Goal: Entertainment & Leisure: Browse casually

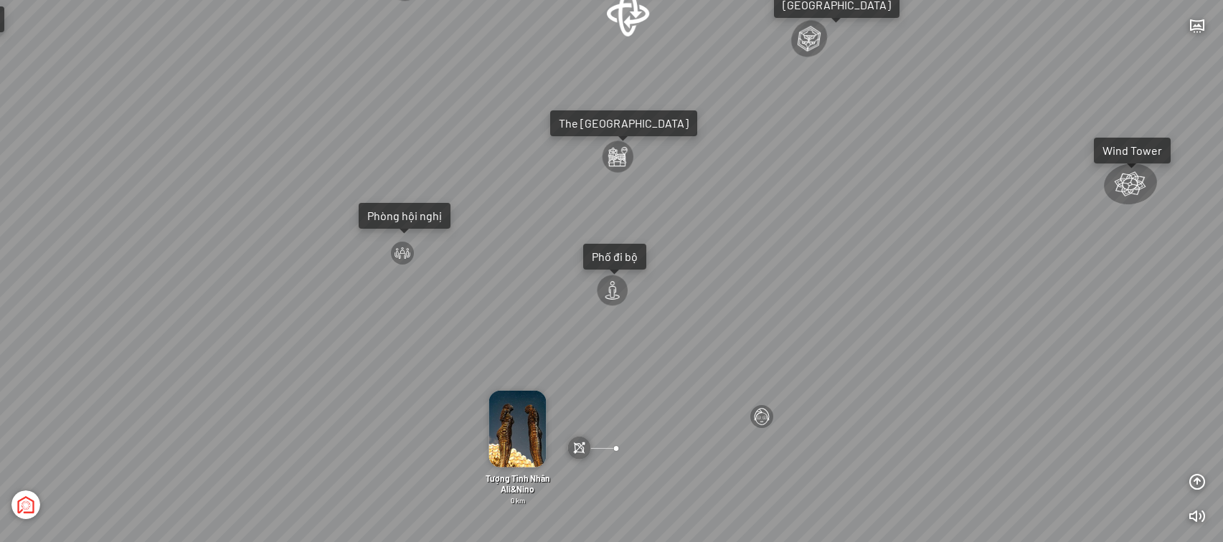
click at [589, 234] on div "Đài Nhạc Nước 0 undefined Spa Hồng Nhung 0 km Tượng Tình Nhân Ali&Nino 0 km [GE…" at bounding box center [611, 271] width 1223 height 542
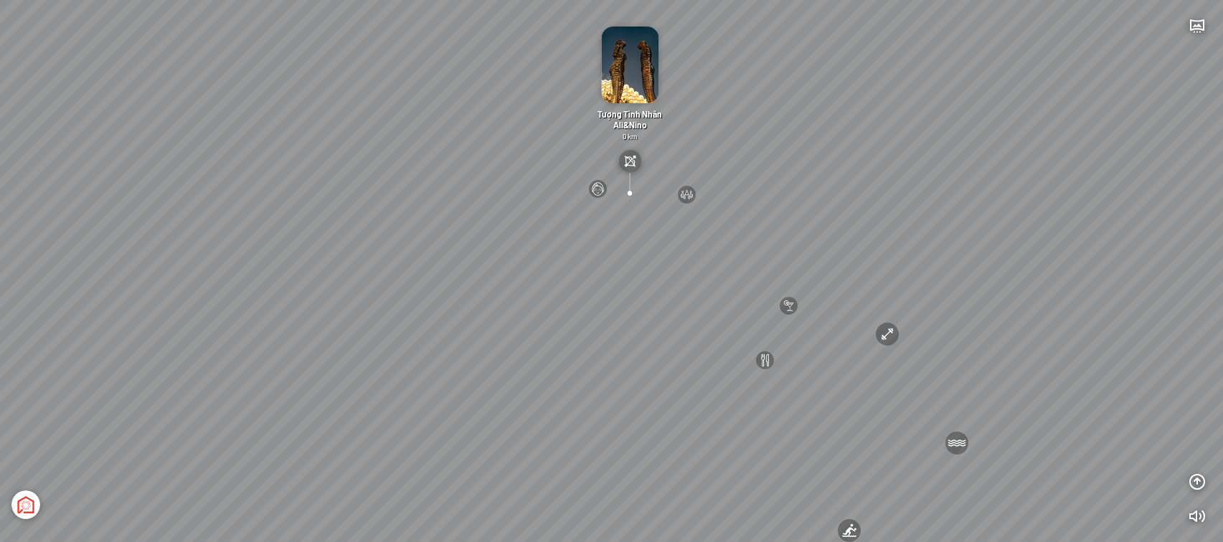
click at [483, 194] on div "[GEOGRAPHIC_DATA] 3.6 km KN Links [GEOGRAPHIC_DATA] 5.9 km Thể Thao Bãi Biển 0 …" at bounding box center [611, 271] width 1223 height 542
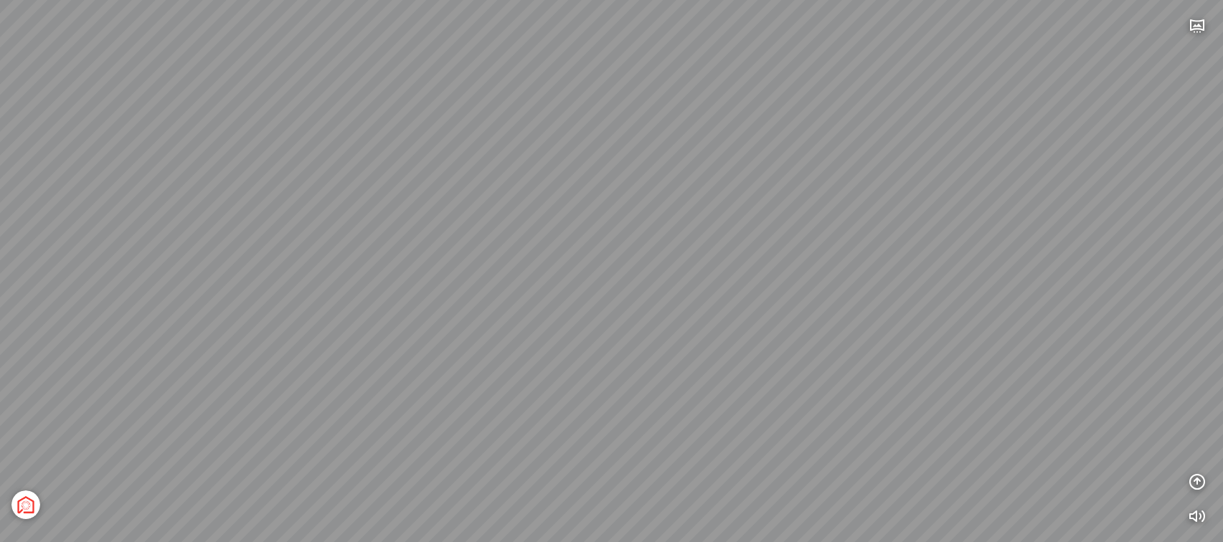
drag, startPoint x: 479, startPoint y: 256, endPoint x: 965, endPoint y: 197, distance: 489.7
click at [941, 198] on div "[GEOGRAPHIC_DATA] [GEOGRAPHIC_DATA] [GEOGRAPHIC_DATA] The [GEOGRAPHIC_DATA] Tổn…" at bounding box center [611, 271] width 1223 height 542
drag, startPoint x: 845, startPoint y: 234, endPoint x: 959, endPoint y: 230, distance: 114.1
click at [956, 229] on div "[GEOGRAPHIC_DATA] [GEOGRAPHIC_DATA] [GEOGRAPHIC_DATA] The [GEOGRAPHIC_DATA] Tổn…" at bounding box center [611, 271] width 1223 height 542
drag, startPoint x: 660, startPoint y: 285, endPoint x: 841, endPoint y: 331, distance: 186.3
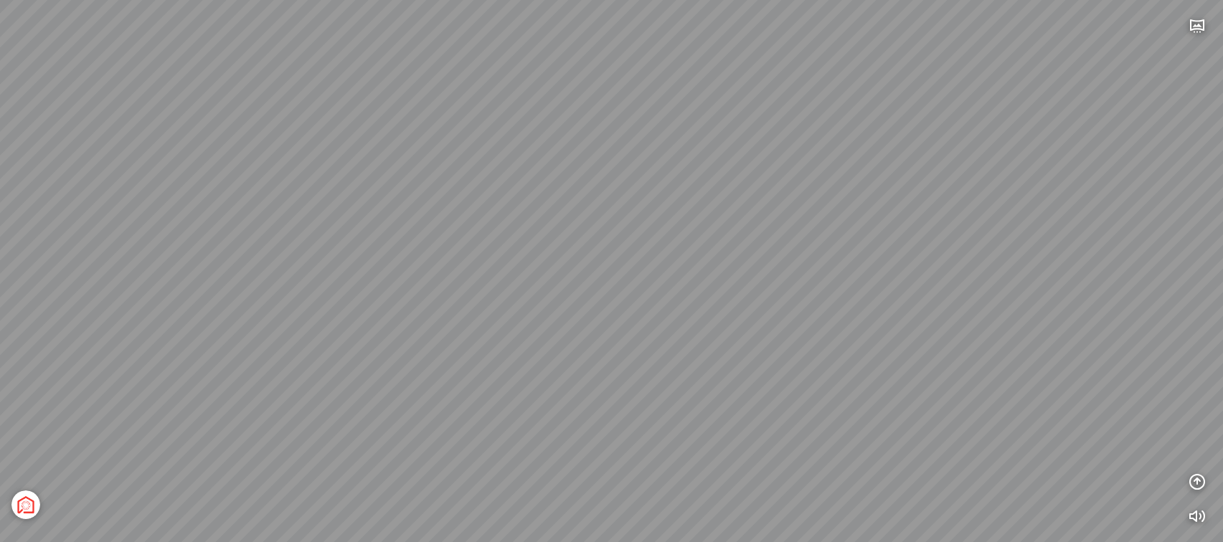
click at [841, 331] on div "[GEOGRAPHIC_DATA] [GEOGRAPHIC_DATA] [GEOGRAPHIC_DATA] The [GEOGRAPHIC_DATA] Tổn…" at bounding box center [611, 271] width 1223 height 542
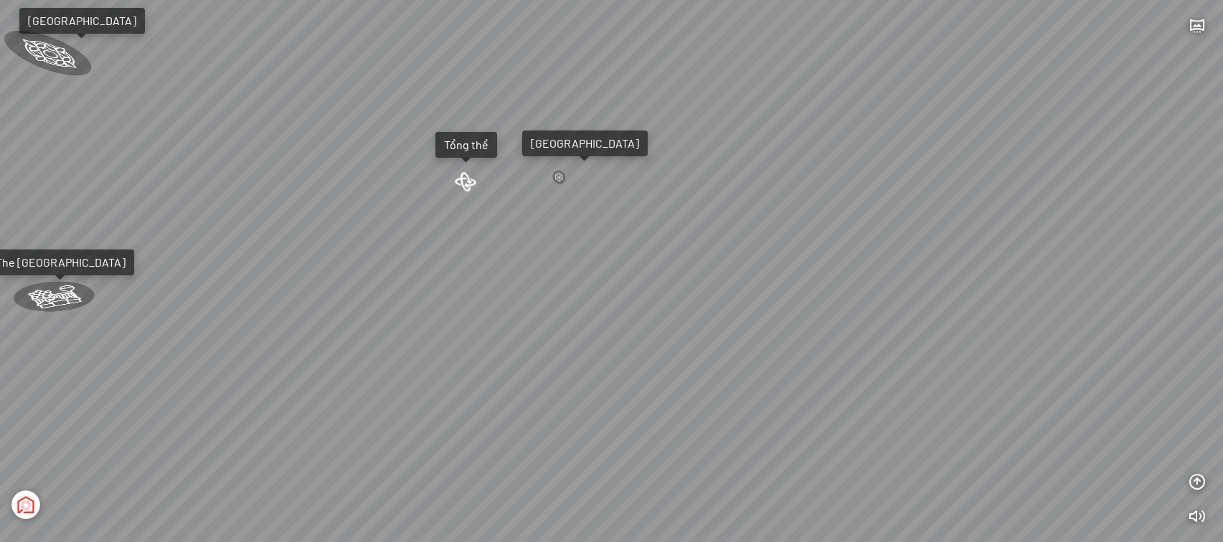
click at [463, 184] on div at bounding box center [465, 181] width 27 height 21
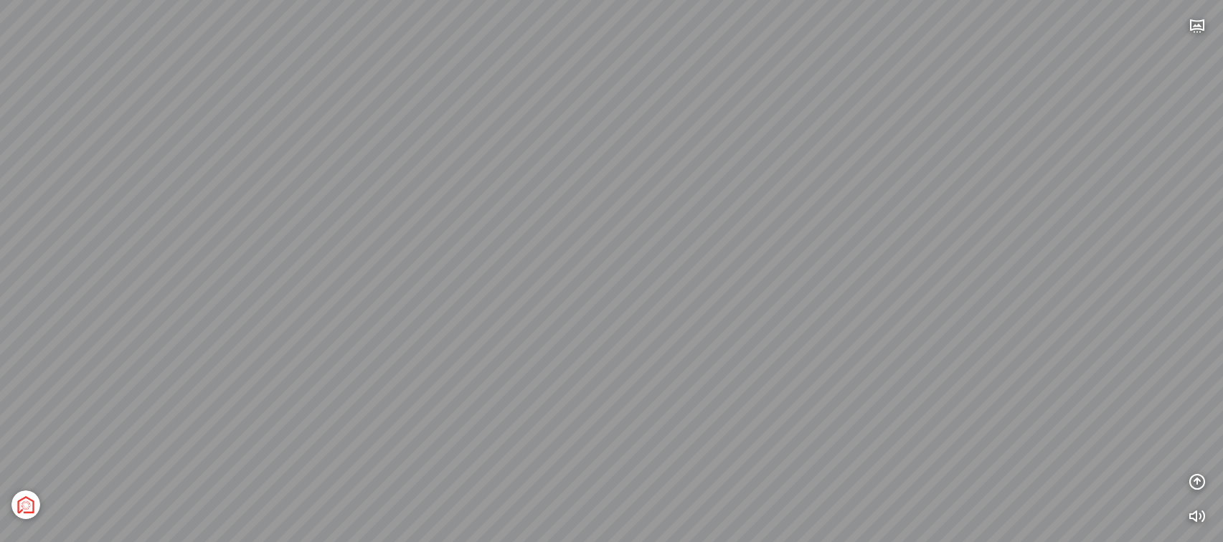
drag, startPoint x: 310, startPoint y: 172, endPoint x: 938, endPoint y: 367, distance: 657.0
click at [951, 346] on div "[GEOGRAPHIC_DATA] 3.6 km KN Links [GEOGRAPHIC_DATA] 5.9 km Thể Thao Bãi Biển 0 …" at bounding box center [611, 271] width 1223 height 542
drag, startPoint x: 967, startPoint y: 364, endPoint x: 923, endPoint y: 273, distance: 100.4
click at [941, 272] on div "[GEOGRAPHIC_DATA] 3.6 km KN Links [GEOGRAPHIC_DATA] 5.9 km Thể Thao Bãi Biển 0 …" at bounding box center [611, 271] width 1223 height 542
drag, startPoint x: 898, startPoint y: 255, endPoint x: 685, endPoint y: 278, distance: 214.1
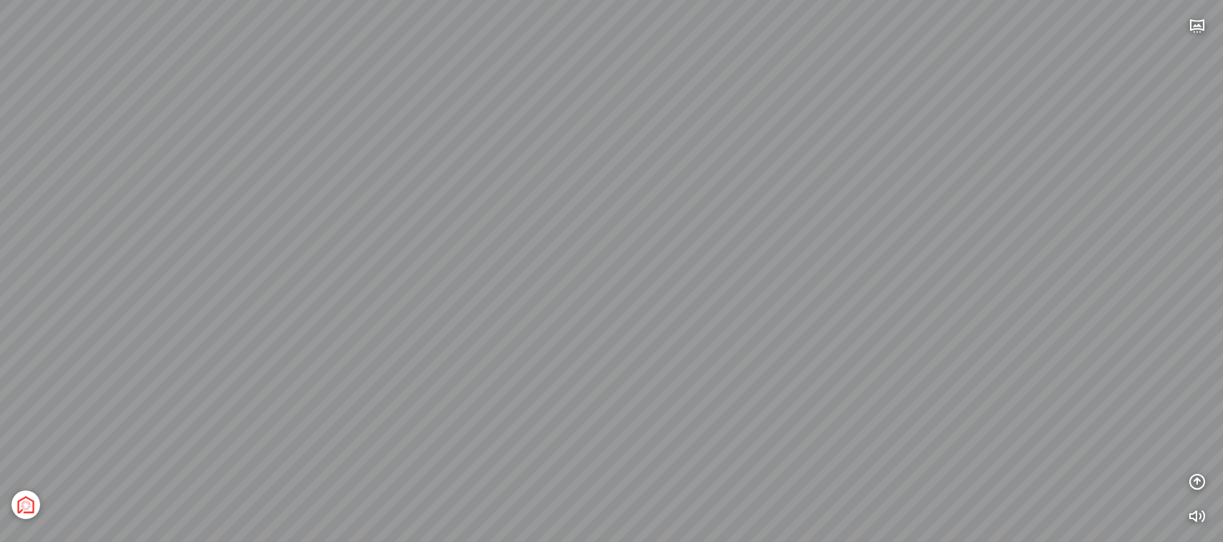
click at [685, 278] on div "[GEOGRAPHIC_DATA] 3.6 km KN Links [GEOGRAPHIC_DATA] 5.9 km Thể Thao Bãi Biển 0 …" at bounding box center [611, 271] width 1223 height 542
drag, startPoint x: 734, startPoint y: 295, endPoint x: 693, endPoint y: 310, distance: 42.6
click at [693, 310] on div "[GEOGRAPHIC_DATA] 3.6 km KN Links [GEOGRAPHIC_DATA] 5.9 km Thể Thao Bãi Biển 0 …" at bounding box center [611, 271] width 1223 height 542
click at [685, 163] on div "[GEOGRAPHIC_DATA] 3.6 km KN Links [GEOGRAPHIC_DATA] 5.9 km Thể Thao Bãi Biển 0 …" at bounding box center [611, 271] width 1223 height 542
drag, startPoint x: 563, startPoint y: 219, endPoint x: 903, endPoint y: 249, distance: 341.9
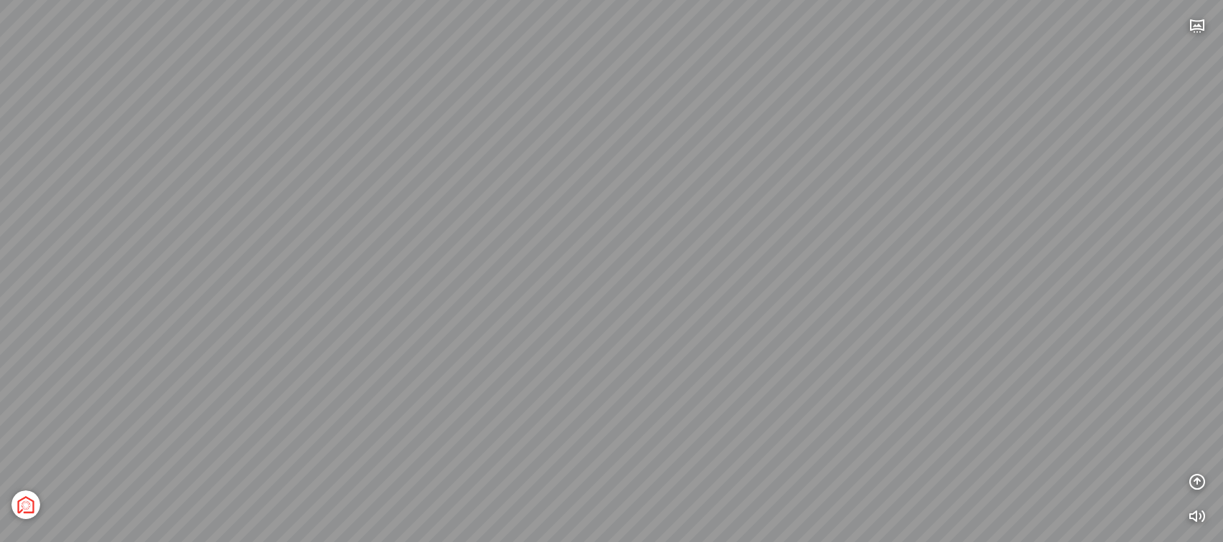
click at [901, 248] on div "[GEOGRAPHIC_DATA] [GEOGRAPHIC_DATA] [GEOGRAPHIC_DATA] The [GEOGRAPHIC_DATA] Tổn…" at bounding box center [611, 271] width 1223 height 542
drag, startPoint x: 585, startPoint y: 212, endPoint x: 1081, endPoint y: 219, distance: 495.5
click at [1073, 209] on div "[GEOGRAPHIC_DATA] [GEOGRAPHIC_DATA] [GEOGRAPHIC_DATA] The [GEOGRAPHIC_DATA] Tổn…" at bounding box center [611, 271] width 1223 height 542
drag, startPoint x: 703, startPoint y: 229, endPoint x: 688, endPoint y: 105, distance: 125.0
click at [688, 105] on div "[GEOGRAPHIC_DATA] [GEOGRAPHIC_DATA] [GEOGRAPHIC_DATA] The [GEOGRAPHIC_DATA] Tổn…" at bounding box center [611, 271] width 1223 height 542
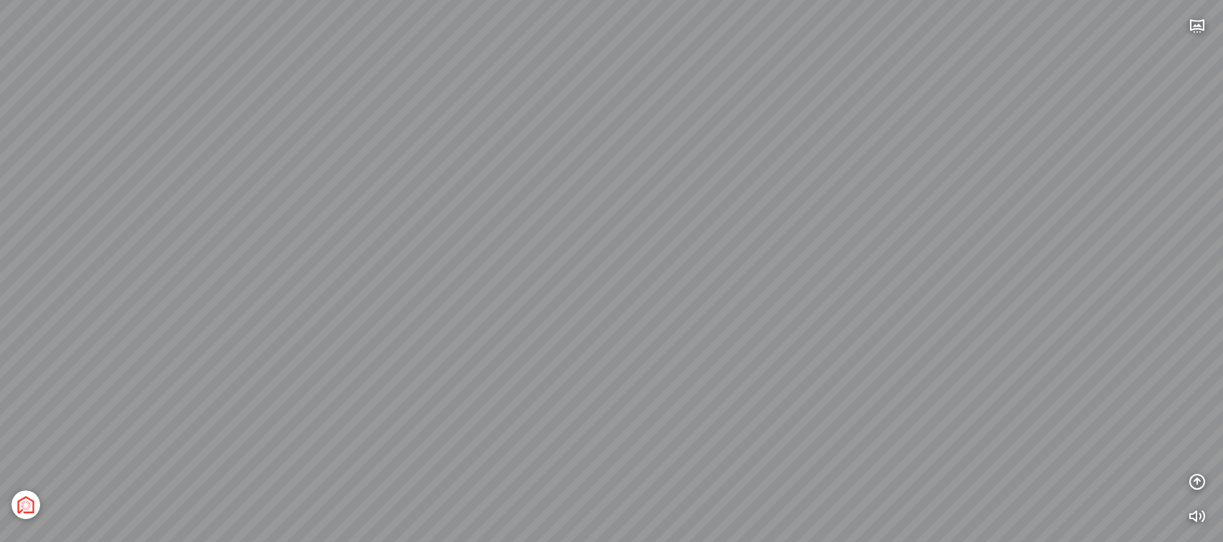
drag, startPoint x: 675, startPoint y: 267, endPoint x: 613, endPoint y: 163, distance: 121.5
click at [613, 163] on div "[GEOGRAPHIC_DATA] [GEOGRAPHIC_DATA] [GEOGRAPHIC_DATA] The [GEOGRAPHIC_DATA] Tổn…" at bounding box center [611, 271] width 1223 height 542
drag, startPoint x: 701, startPoint y: 186, endPoint x: 698, endPoint y: 227, distance: 41.0
click at [698, 227] on div "[GEOGRAPHIC_DATA] [GEOGRAPHIC_DATA] [GEOGRAPHIC_DATA] The [GEOGRAPHIC_DATA] Tổn…" at bounding box center [611, 271] width 1223 height 542
drag, startPoint x: 526, startPoint y: 318, endPoint x: 553, endPoint y: 357, distance: 47.9
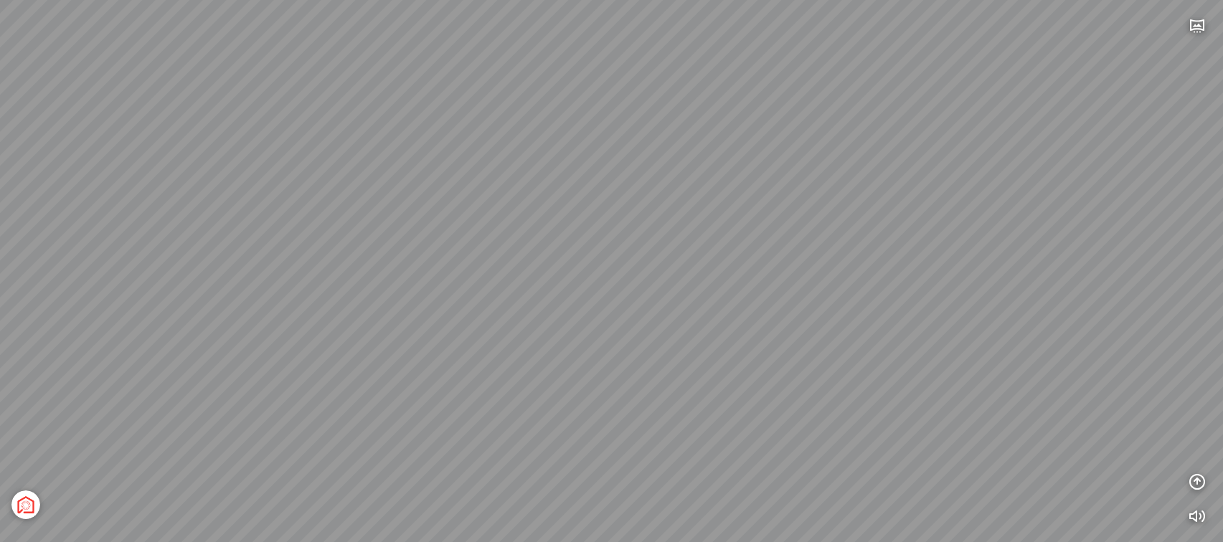
click at [553, 357] on div "[GEOGRAPHIC_DATA] [GEOGRAPHIC_DATA] [GEOGRAPHIC_DATA] The [GEOGRAPHIC_DATA] Tổn…" at bounding box center [611, 271] width 1223 height 542
drag, startPoint x: 711, startPoint y: 298, endPoint x: 564, endPoint y: 306, distance: 148.0
click at [564, 306] on div "[GEOGRAPHIC_DATA] [GEOGRAPHIC_DATA] [GEOGRAPHIC_DATA] The [GEOGRAPHIC_DATA] Tổn…" at bounding box center [611, 271] width 1223 height 542
drag, startPoint x: 812, startPoint y: 278, endPoint x: 750, endPoint y: 374, distance: 114.2
click at [750, 374] on div "[GEOGRAPHIC_DATA] [GEOGRAPHIC_DATA] [GEOGRAPHIC_DATA] The [GEOGRAPHIC_DATA] Tổn…" at bounding box center [611, 271] width 1223 height 542
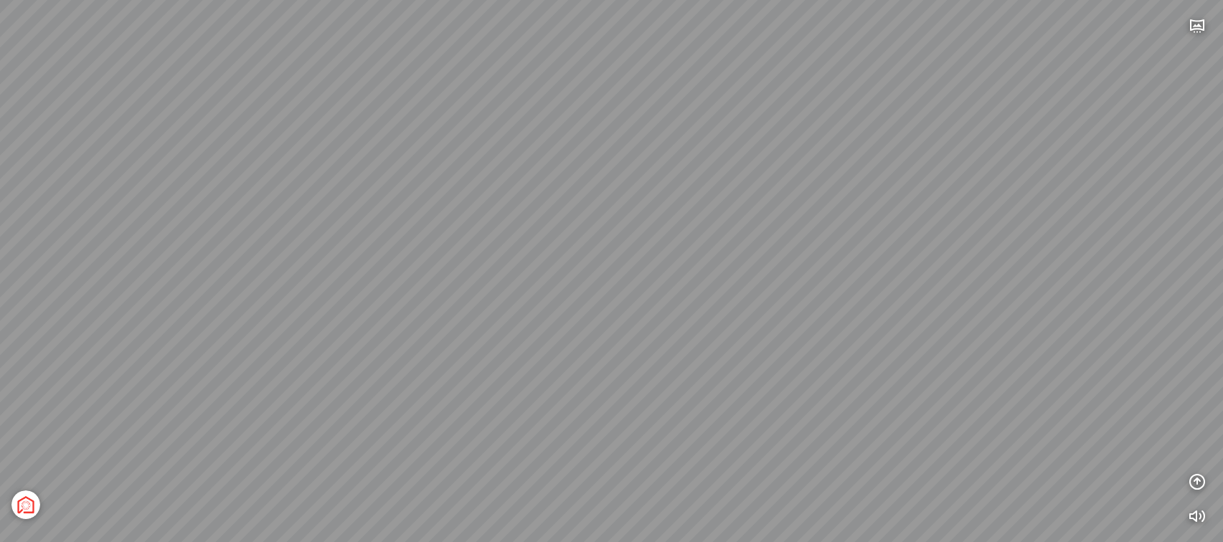
drag, startPoint x: 374, startPoint y: 253, endPoint x: 567, endPoint y: 291, distance: 197.3
click at [567, 291] on div "[GEOGRAPHIC_DATA] [GEOGRAPHIC_DATA] [GEOGRAPHIC_DATA] The [GEOGRAPHIC_DATA] Tổn…" at bounding box center [611, 271] width 1223 height 542
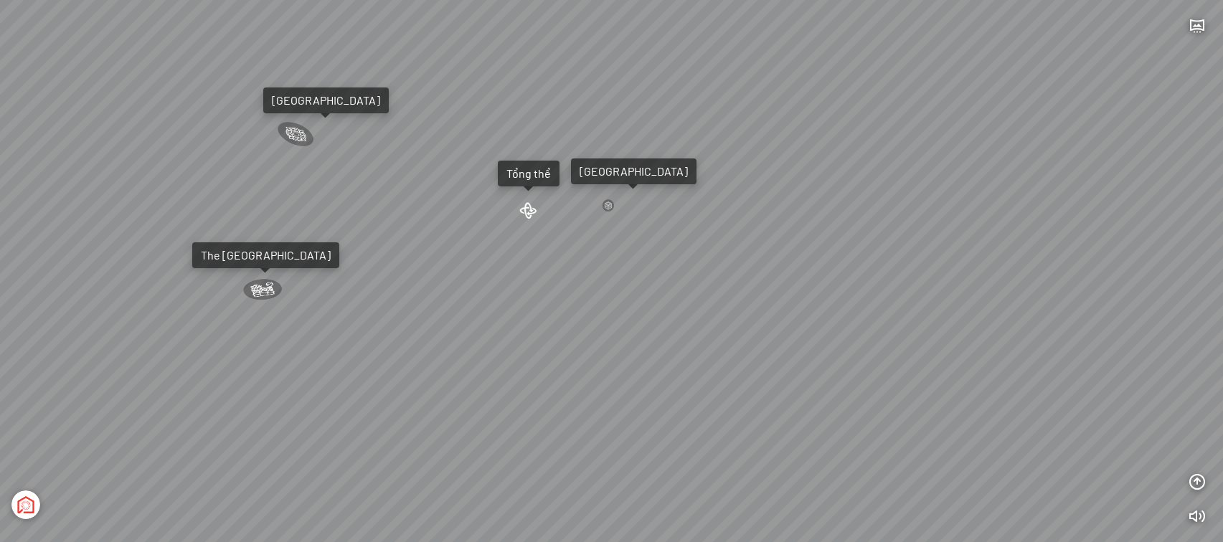
click at [529, 201] on div at bounding box center [527, 209] width 19 height 17
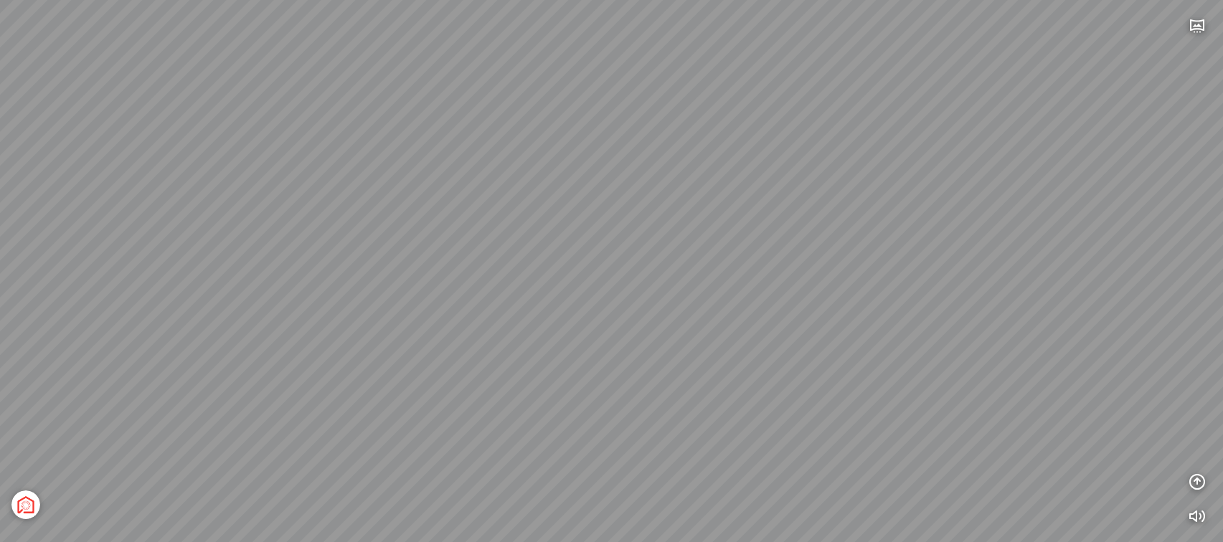
drag, startPoint x: 398, startPoint y: 227, endPoint x: 945, endPoint y: 378, distance: 567.7
click at [1005, 374] on div "[GEOGRAPHIC_DATA] 3.6 km KN Links [GEOGRAPHIC_DATA] 5.9 km Thể Thao Bãi Biển 0 …" at bounding box center [611, 271] width 1223 height 542
